Goal: Task Accomplishment & Management: Use online tool/utility

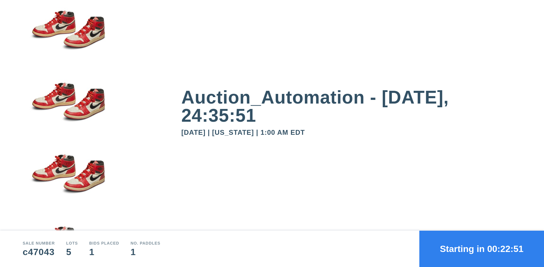
click at [482, 248] on button "Starting in 00:22:51" at bounding box center [481, 248] width 125 height 36
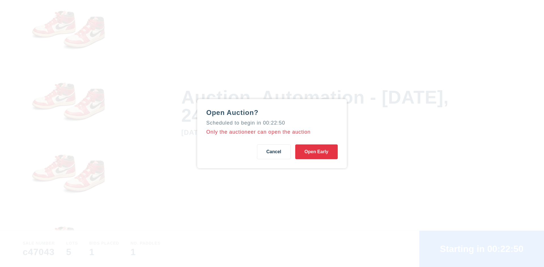
click at [316, 151] on button "Open Early" at bounding box center [316, 151] width 42 height 15
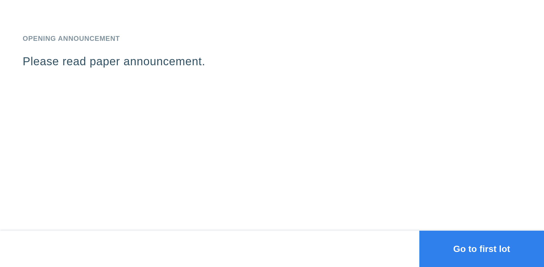
click at [482, 248] on button "Go to first lot" at bounding box center [481, 248] width 125 height 36
